Goal: Information Seeking & Learning: Learn about a topic

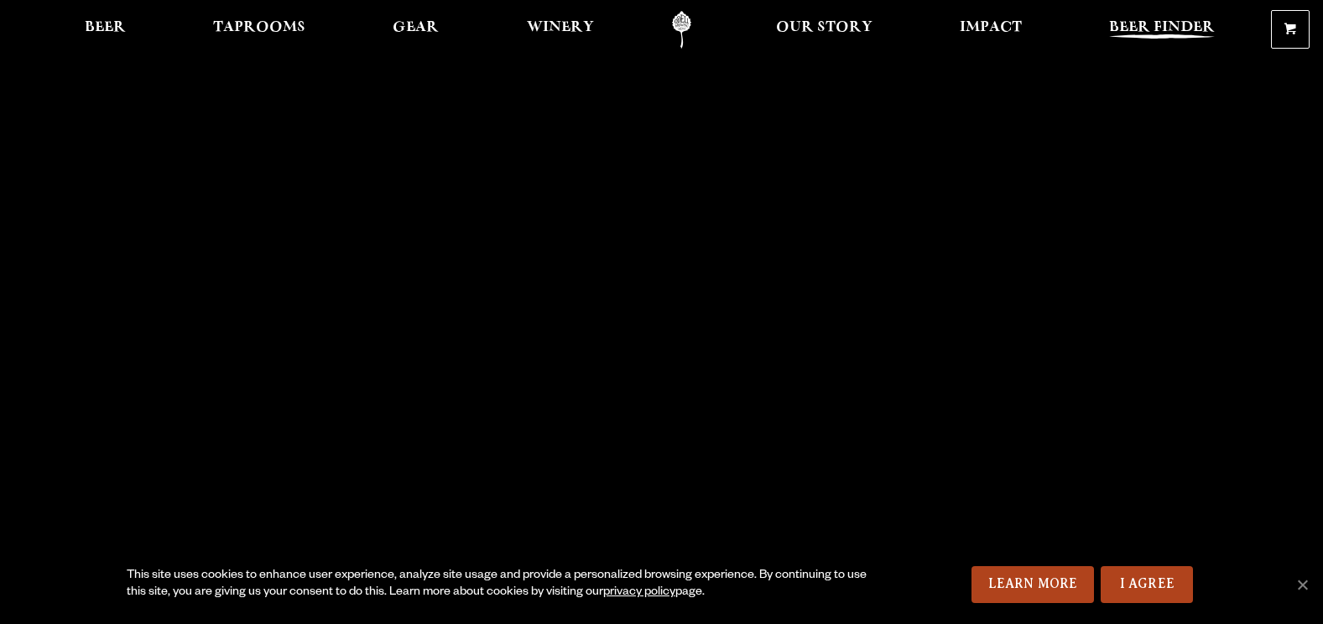
click at [1161, 31] on span "Beer Finder" at bounding box center [1162, 27] width 106 height 13
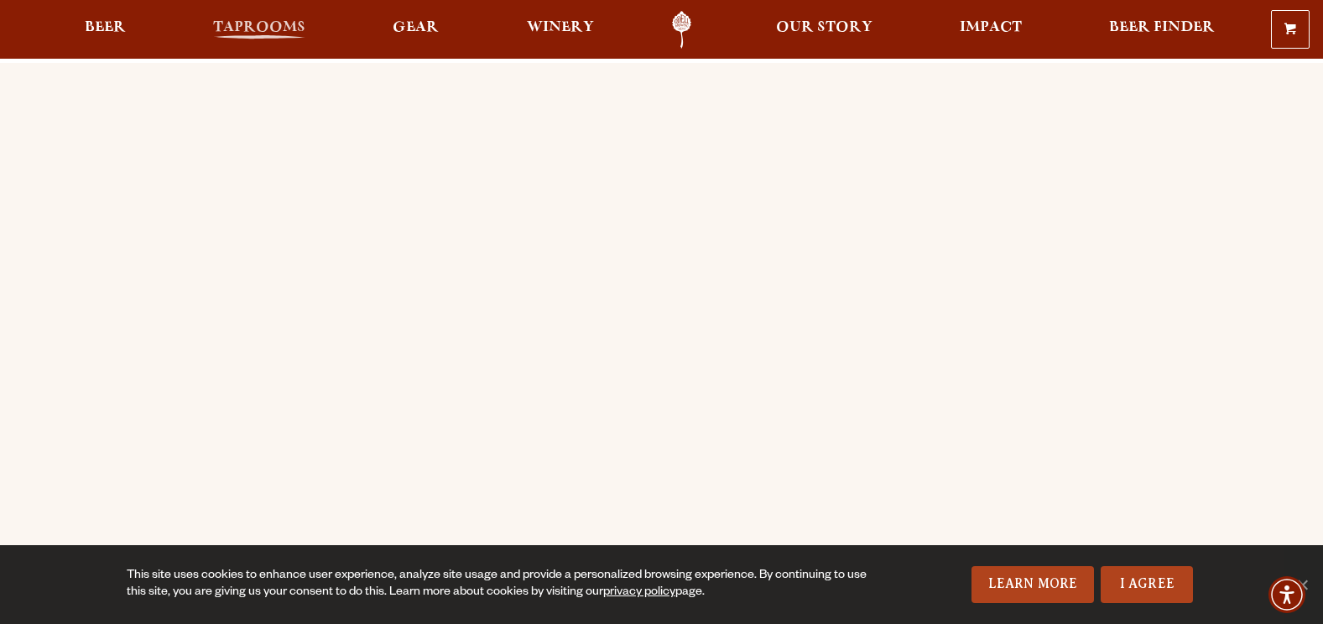
click at [286, 21] on span "Taprooms" at bounding box center [259, 27] width 92 height 13
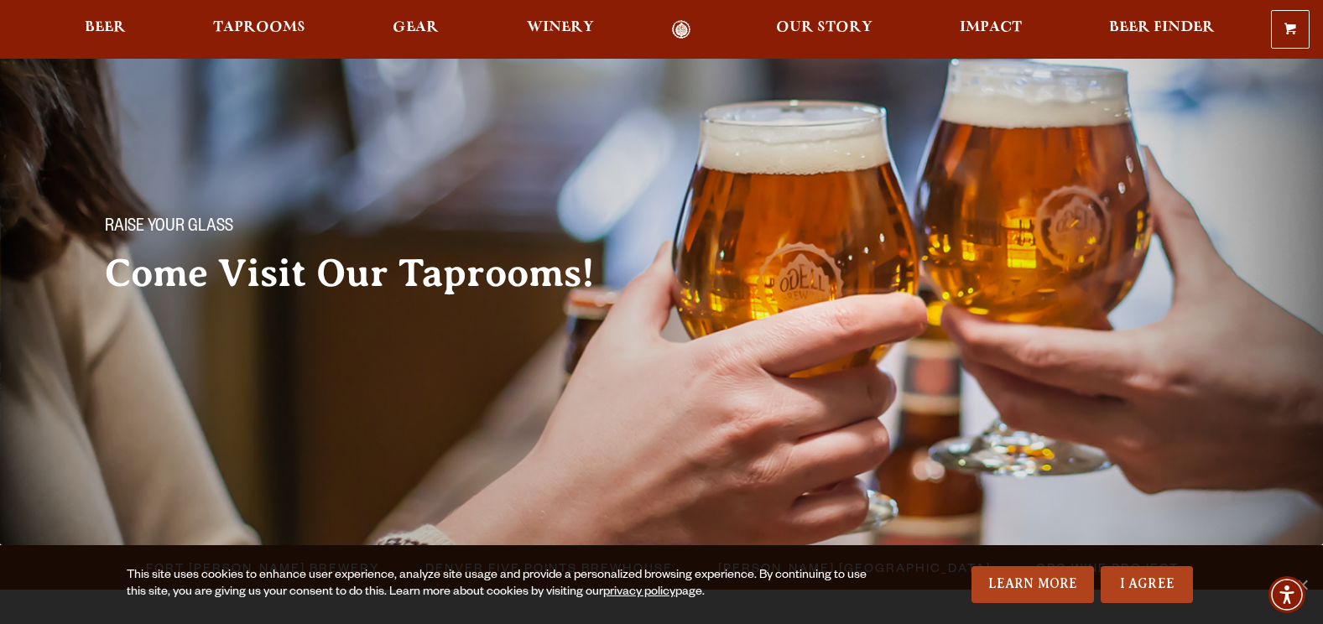
scroll to position [252, 0]
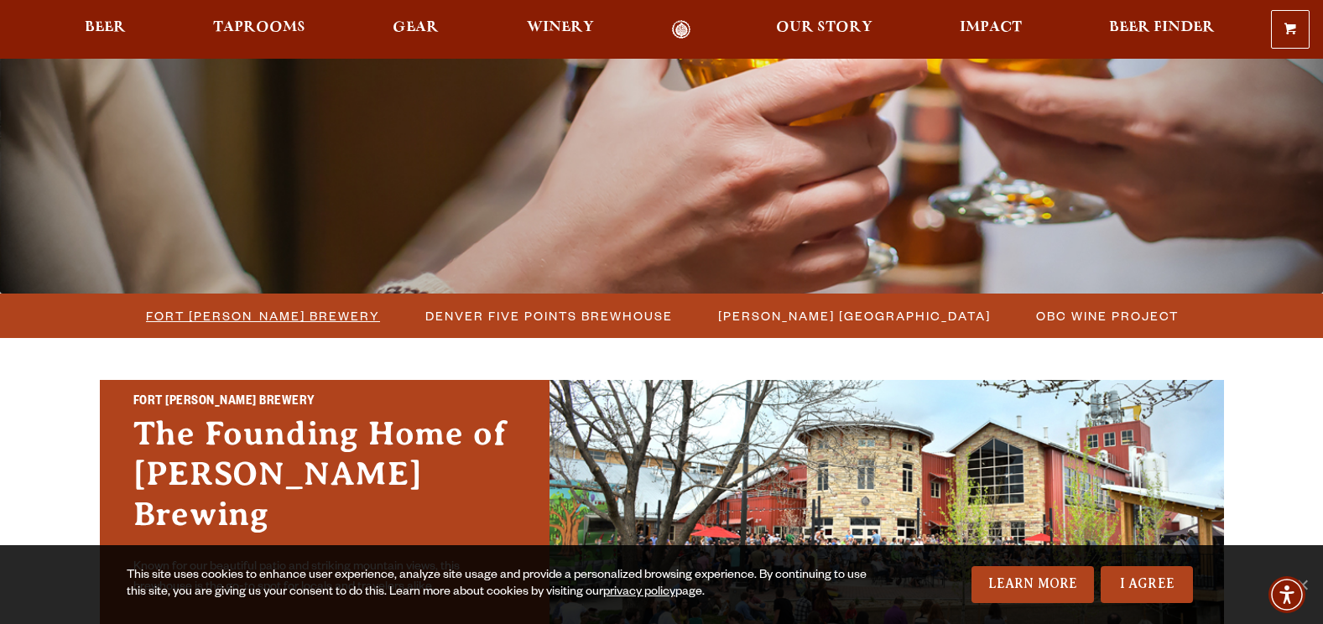
click at [269, 313] on span "Fort [PERSON_NAME] Brewery" at bounding box center [263, 316] width 234 height 24
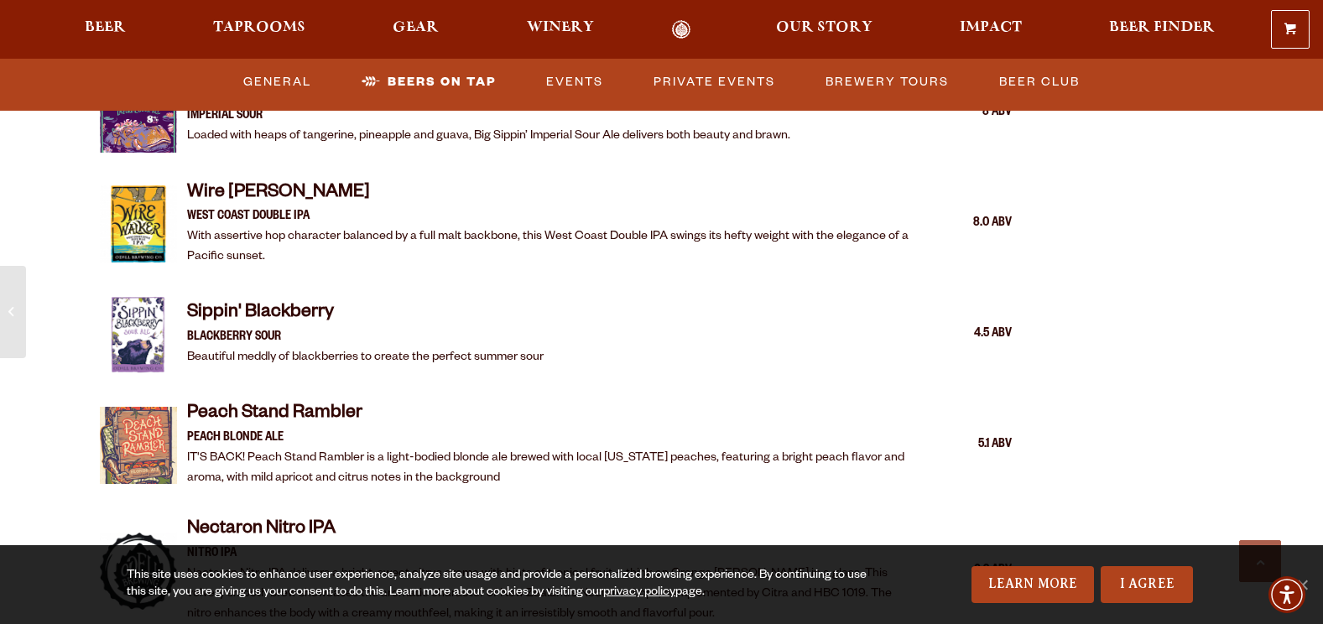
scroll to position [2517, 0]
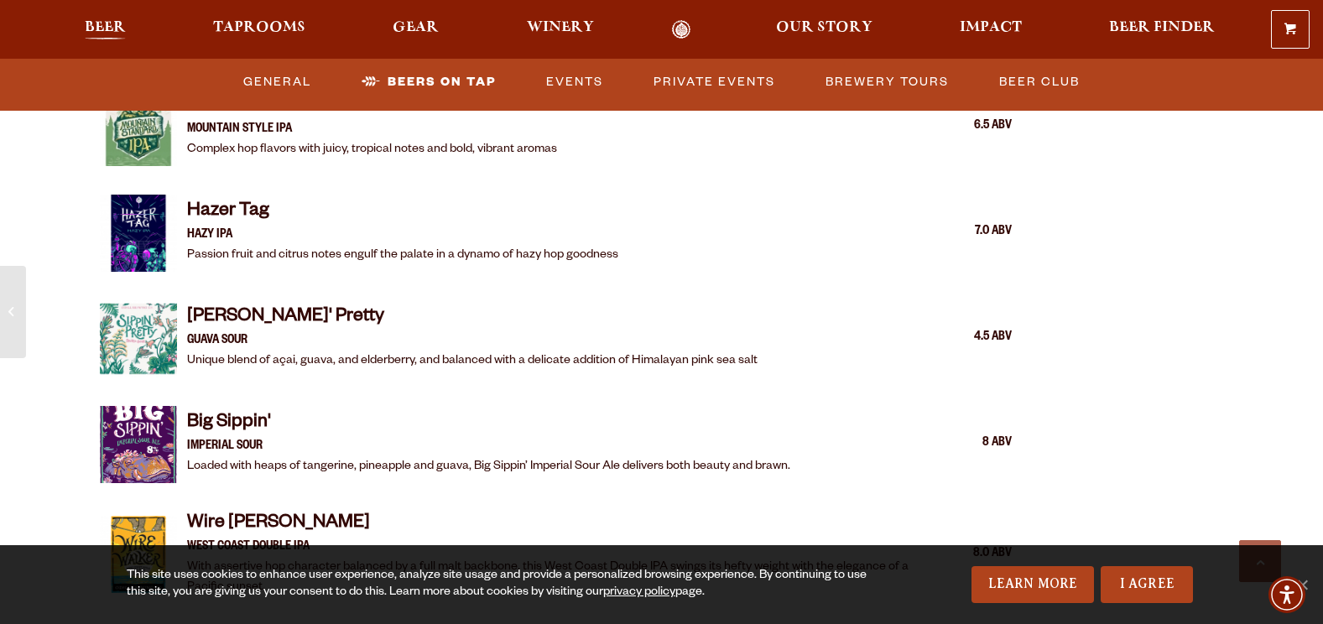
click at [108, 26] on span "Beer" at bounding box center [105, 27] width 41 height 13
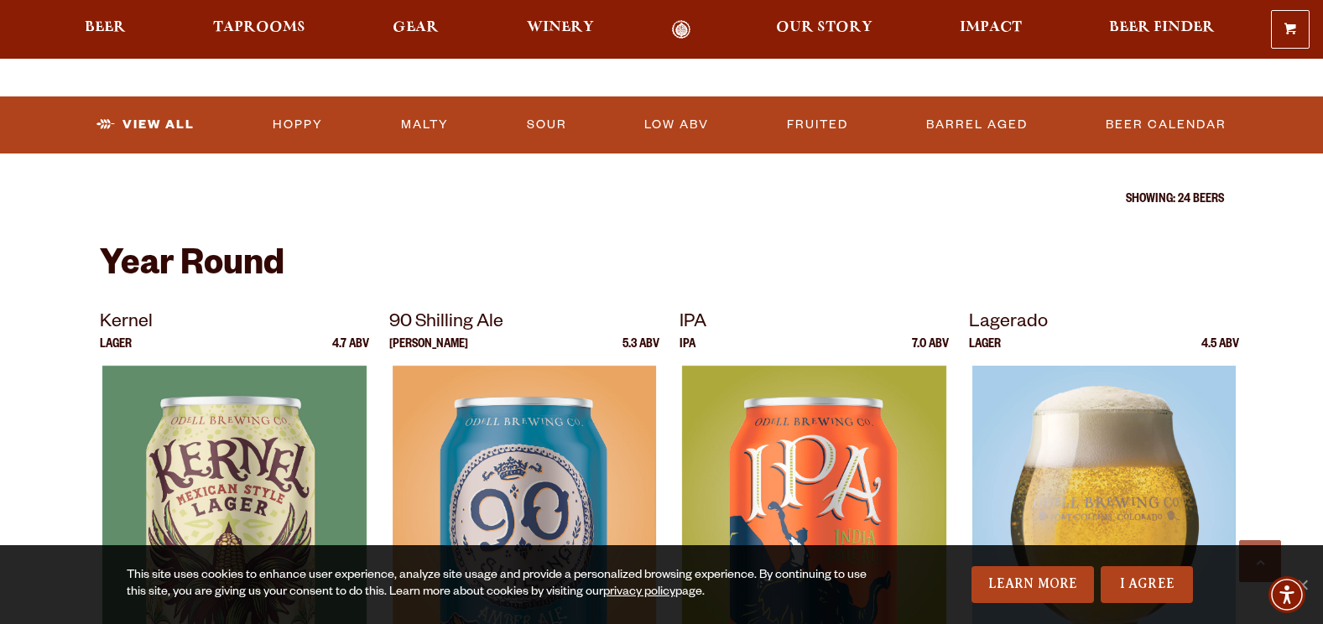
scroll to position [587, 0]
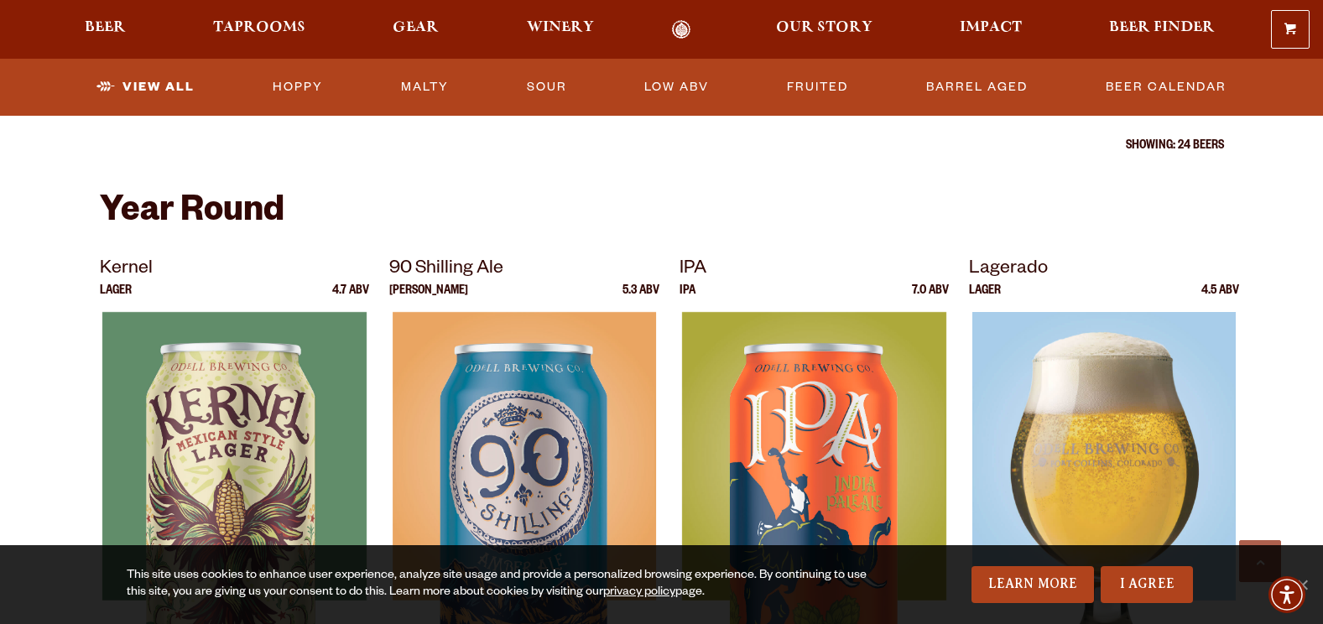
click at [1156, 445] on img at bounding box center [1103, 521] width 263 height 419
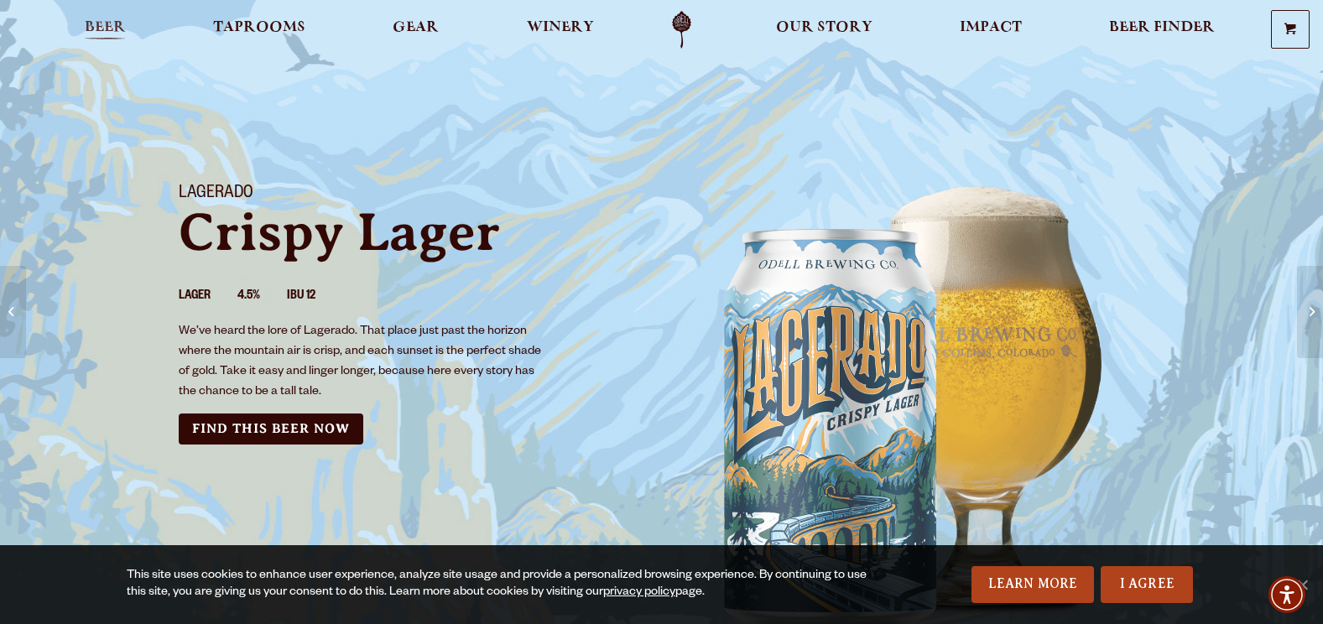
click at [96, 21] on span "Beer" at bounding box center [105, 27] width 41 height 13
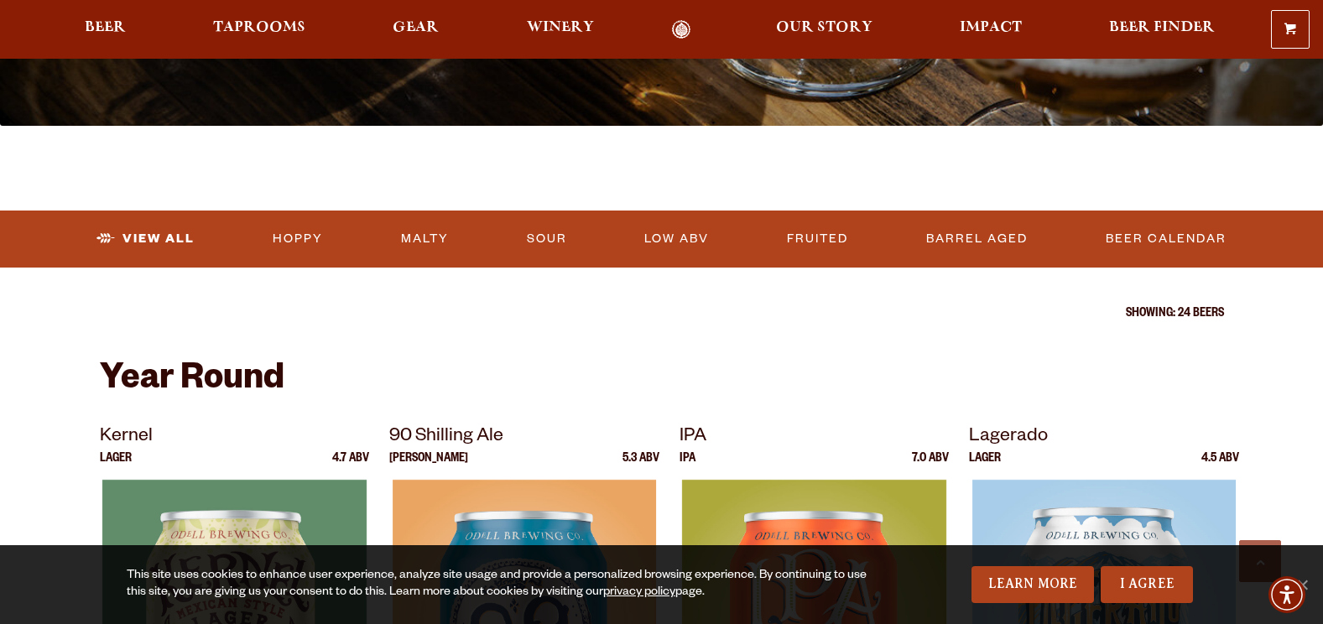
scroll to position [755, 0]
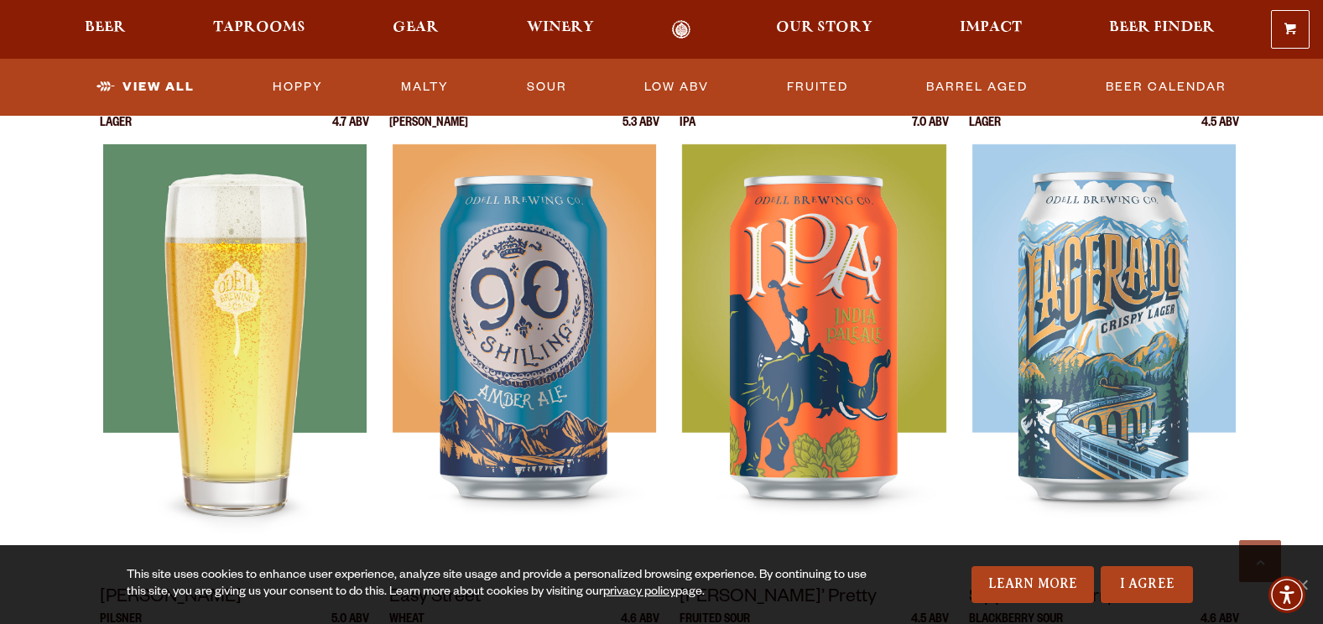
click at [229, 309] on img at bounding box center [233, 353] width 263 height 419
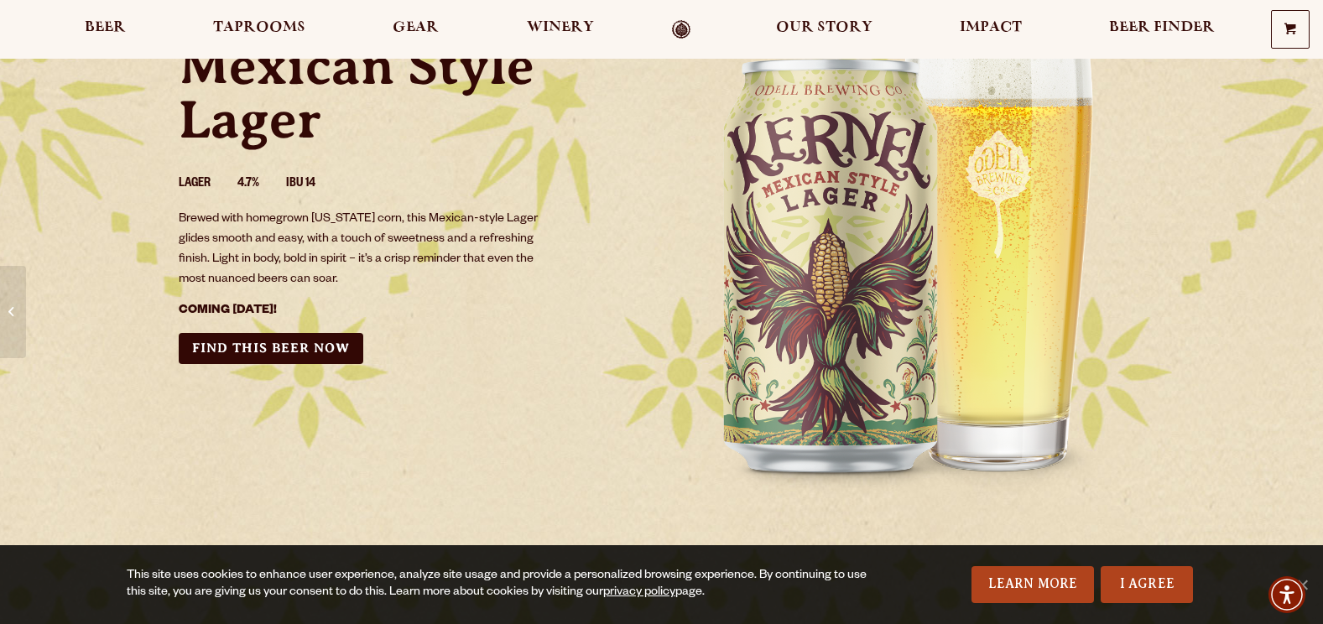
scroll to position [168, 0]
